Goal: Communication & Community: Answer question/provide support

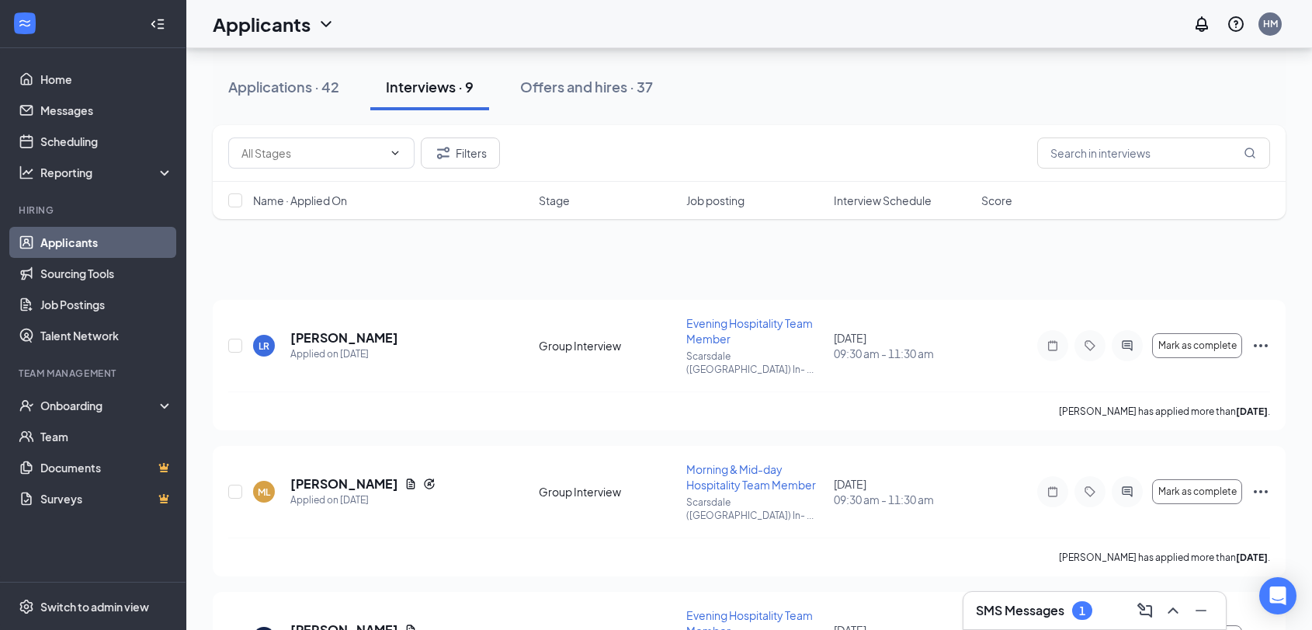
scroll to position [779, 0]
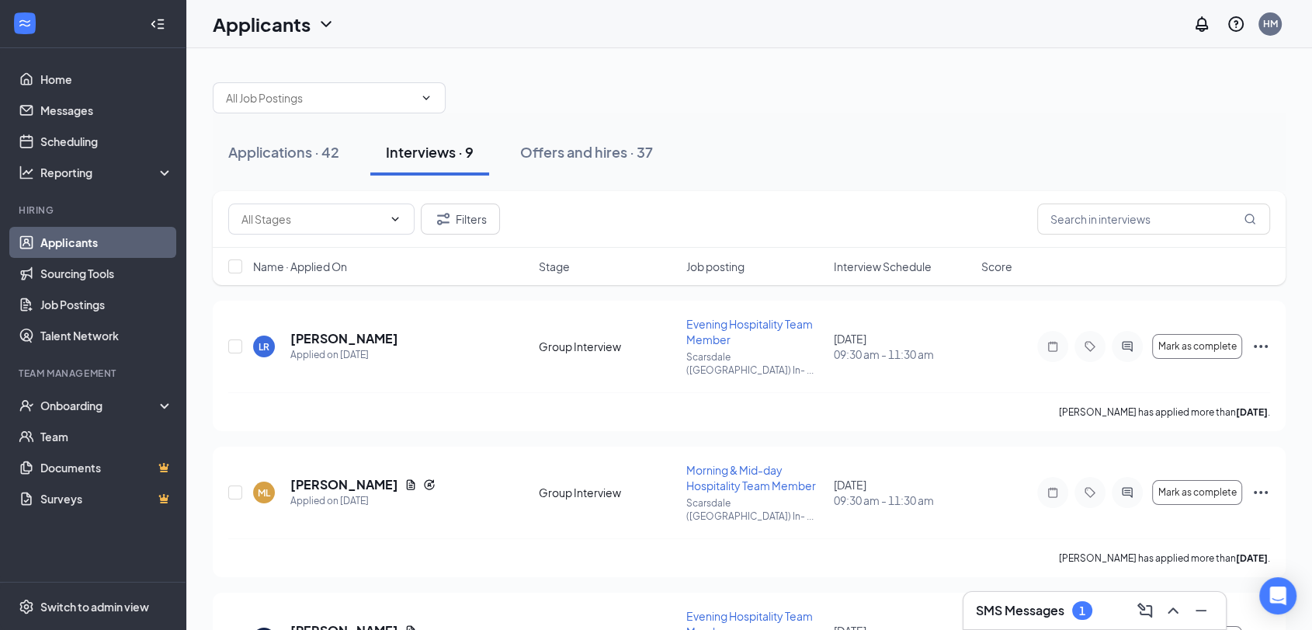
click at [1050, 607] on h3 "SMS Messages" at bounding box center [1020, 610] width 89 height 17
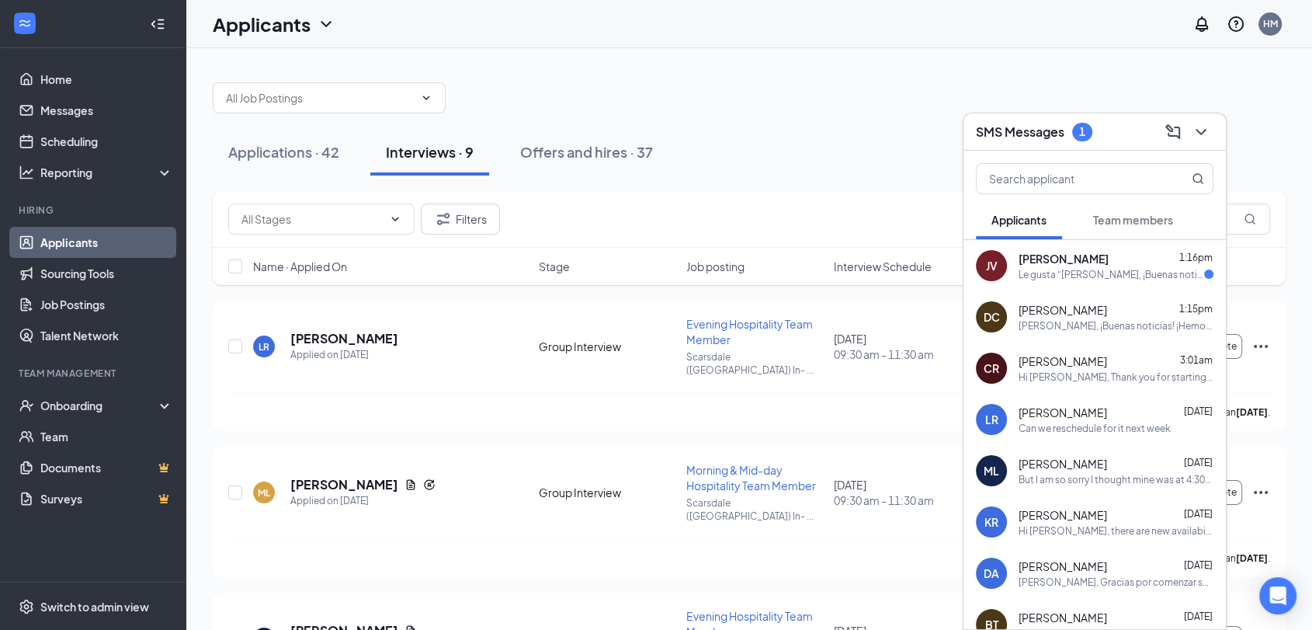
click at [1105, 262] on div "Josue Ventura 1:16pm" at bounding box center [1116, 259] width 195 height 16
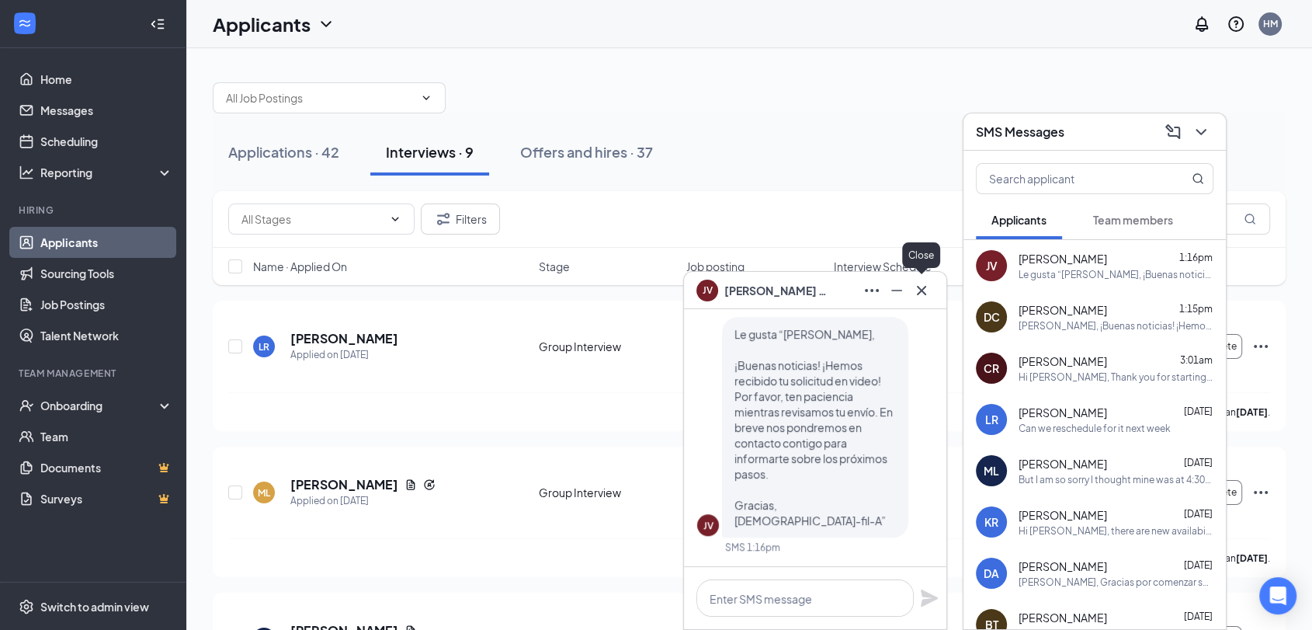
click at [925, 275] on div "JV Josue Ventura" at bounding box center [815, 290] width 262 height 37
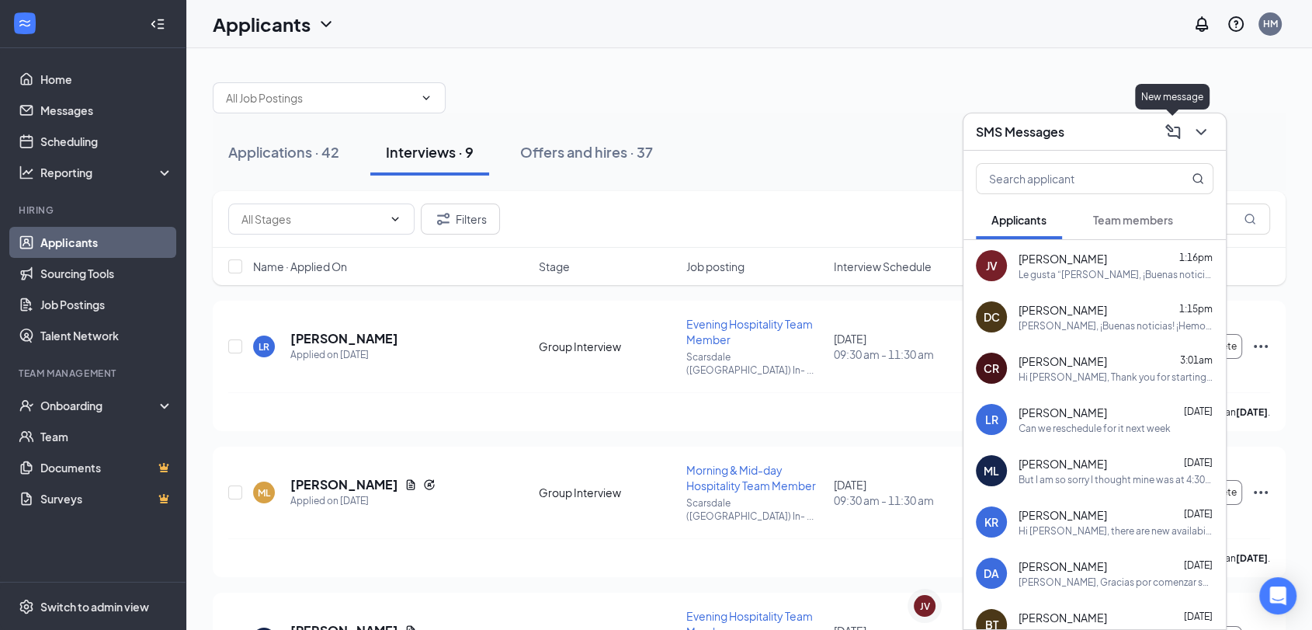
click at [1210, 133] on button at bounding box center [1201, 132] width 25 height 25
